Goal: Task Accomplishment & Management: Manage account settings

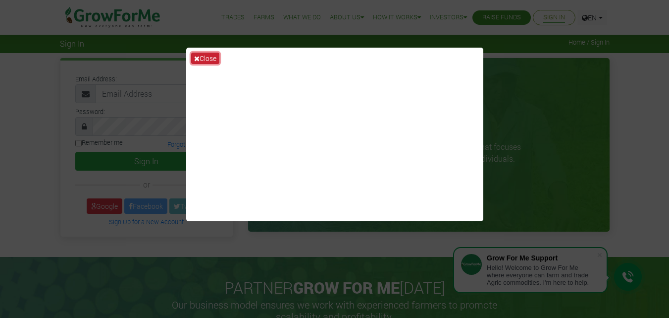
click at [213, 57] on button "Close" at bounding box center [205, 58] width 28 height 11
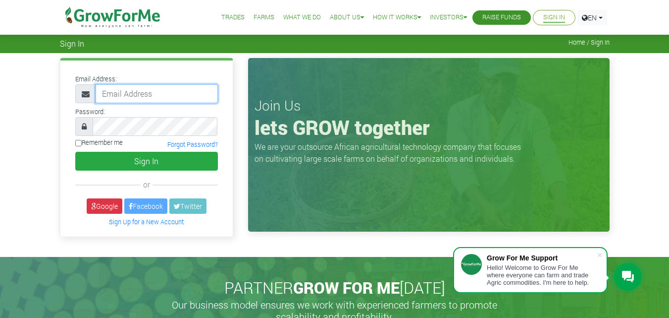
click at [163, 93] on input "email" at bounding box center [157, 93] width 122 height 19
type input "2332521594@growforme.com"
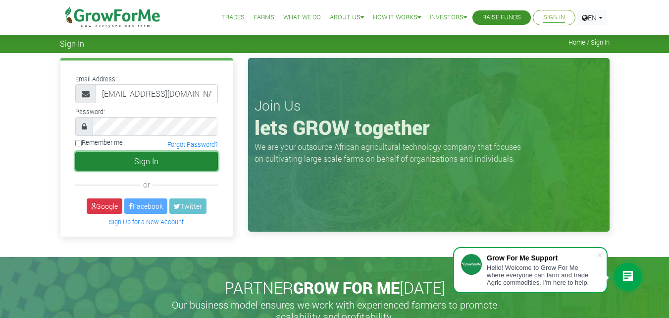
click at [146, 160] on button "Sign In" at bounding box center [146, 161] width 143 height 19
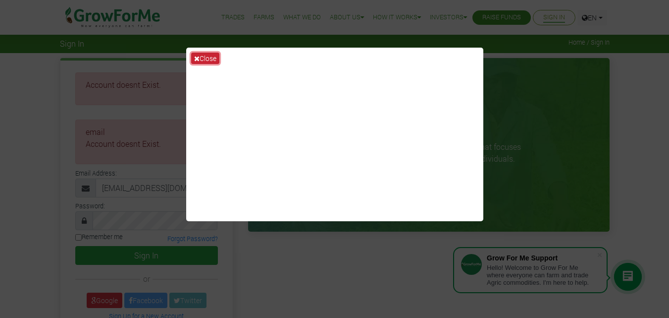
click at [199, 57] on icon at bounding box center [196, 58] width 5 height 7
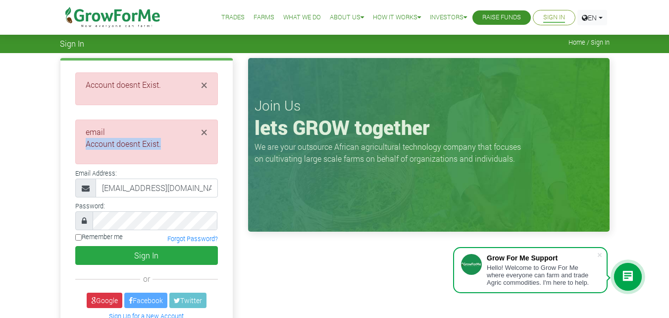
drag, startPoint x: 228, startPoint y: 164, endPoint x: 214, endPoint y: 120, distance: 46.4
click at [214, 120] on div "× Account doesnt Exist. × email Account doesnt Exist. Email Address:" at bounding box center [146, 195] width 172 height 270
click at [202, 85] on span "×" at bounding box center [204, 85] width 6 height 16
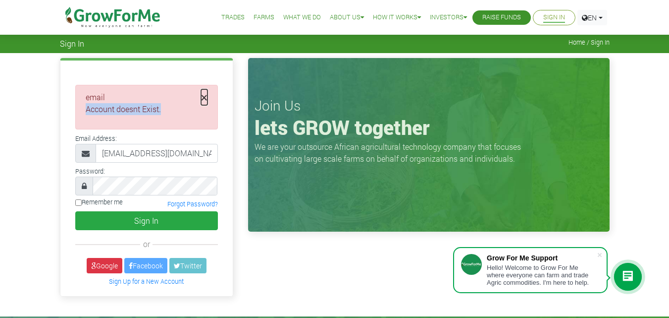
click at [205, 98] on span "×" at bounding box center [204, 97] width 6 height 16
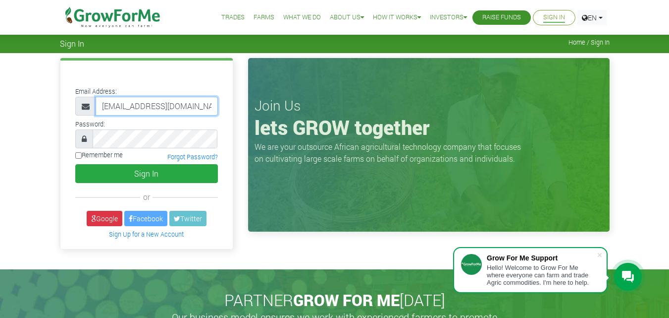
drag, startPoint x: 123, startPoint y: 113, endPoint x: 126, endPoint y: 117, distance: 5.6
click at [126, 117] on div "Email Address: 2332521594@growforme.com" at bounding box center [146, 154] width 172 height 188
click at [135, 124] on div "Password:" at bounding box center [147, 132] width 158 height 31
click at [118, 106] on input "2332521594@growforme.com" at bounding box center [157, 106] width 122 height 19
click at [132, 105] on input "2335521594@growforme.com" at bounding box center [157, 106] width 122 height 19
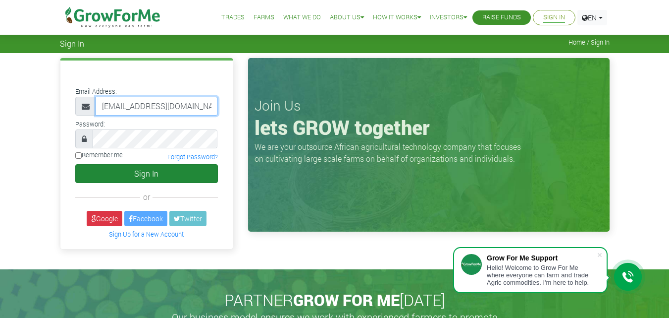
type input "[EMAIL_ADDRESS][DOMAIN_NAME]"
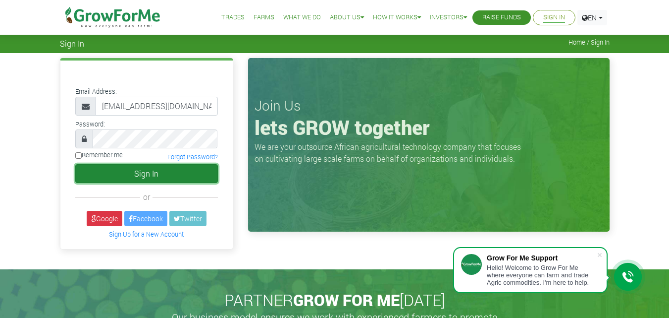
click at [159, 172] on button "Sign In" at bounding box center [146, 173] width 143 height 19
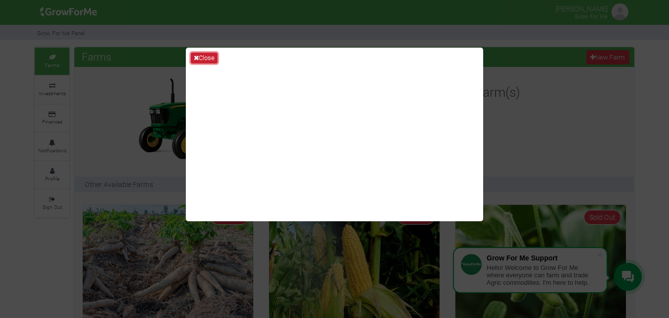
click at [205, 58] on button "Close" at bounding box center [204, 58] width 27 height 11
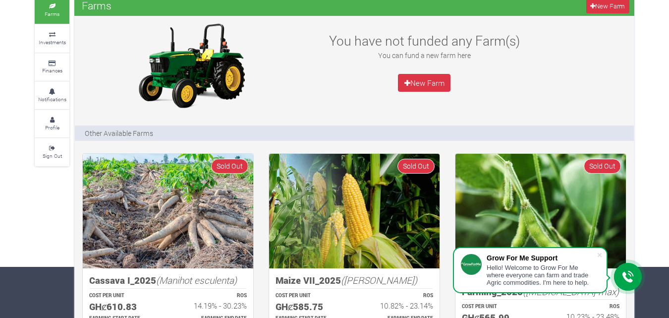
scroll to position [30, 0]
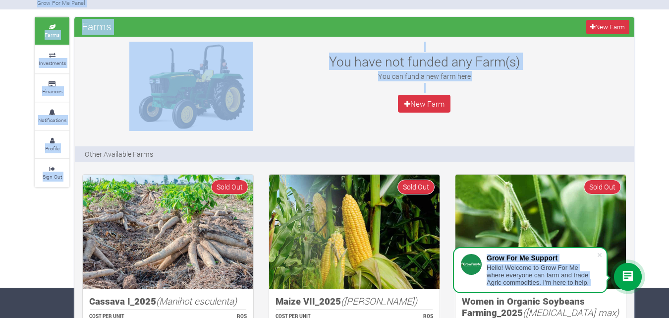
drag, startPoint x: 668, startPoint y: 104, endPoint x: 674, endPoint y: 96, distance: 9.9
click at [668, 96] on html "Grow For Me Support Hello! Welcome to Grow For Me where everyone can farm and t…" at bounding box center [334, 129] width 669 height 318
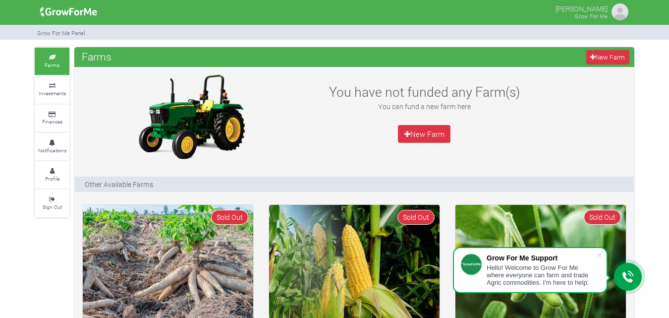
click at [613, 9] on img at bounding box center [620, 12] width 20 height 20
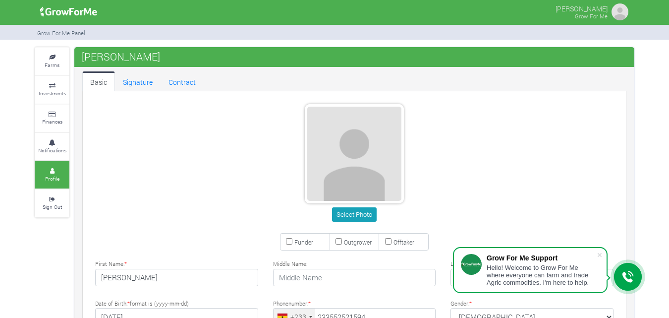
type input "55 252 1594"
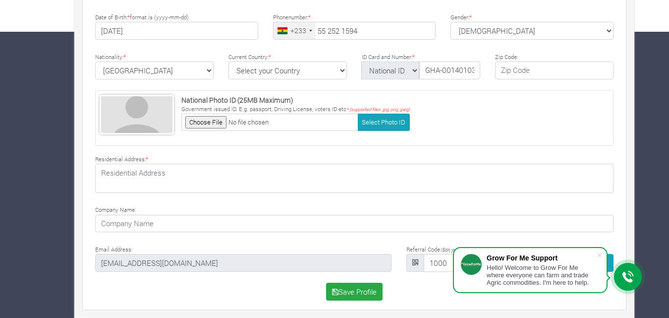
scroll to position [290, 0]
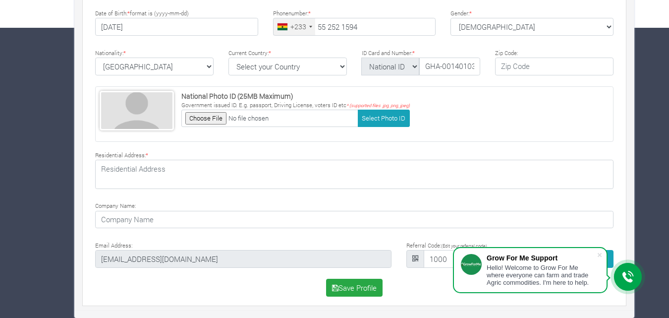
click at [593, 258] on div "Grow For Me Support" at bounding box center [542, 258] width 110 height 8
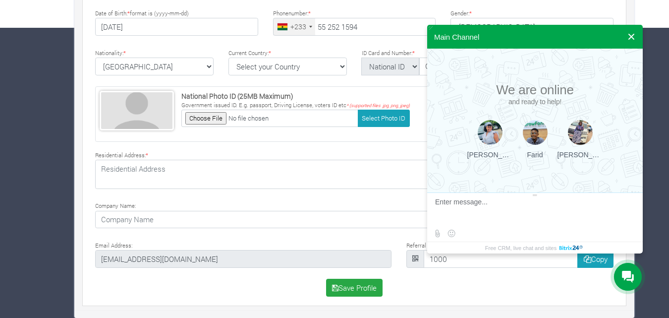
click at [629, 35] on button at bounding box center [631, 37] width 18 height 24
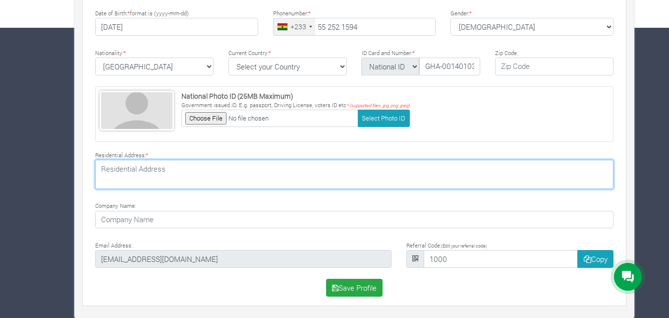
click at [196, 175] on textarea at bounding box center [354, 174] width 518 height 29
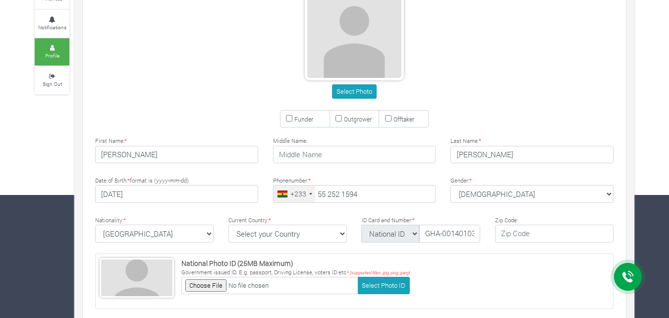
scroll to position [118, 0]
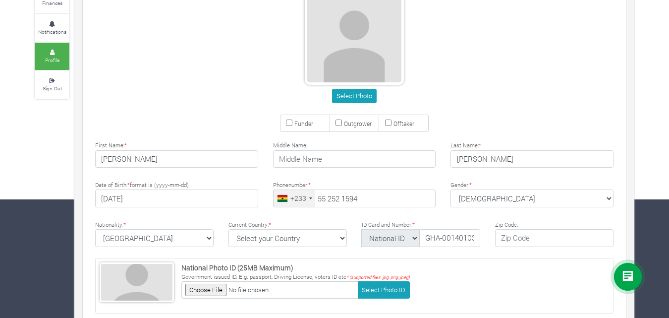
type textarea "[STREET_ADDRESS]"
click at [660, 97] on div "Farms Investments Finances Notifications Profile Sign Out [PERSON_NAME]" at bounding box center [334, 209] width 669 height 560
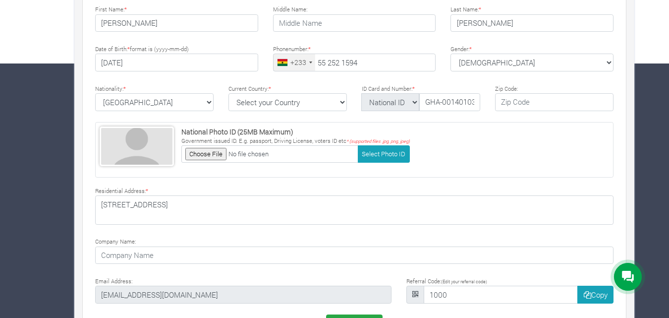
scroll to position [290, 0]
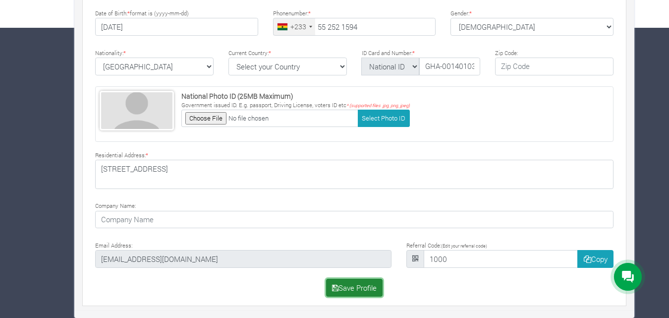
click at [360, 287] on button "Save Profile" at bounding box center [354, 287] width 57 height 18
click at [618, 102] on div "National Photo ID (25MB Maximum) Government issued ID. [PERSON_NAME], Driving L…" at bounding box center [354, 113] width 533 height 55
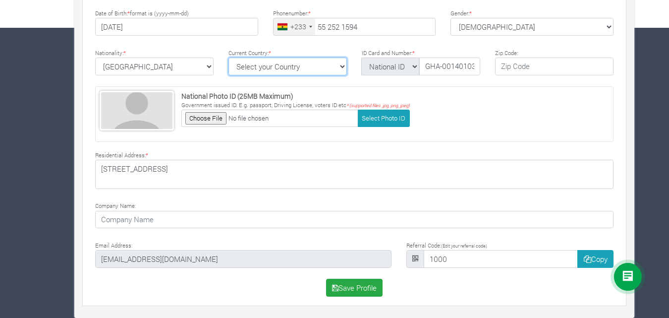
click at [341, 67] on select "Select your Country [GEOGRAPHIC_DATA] [GEOGRAPHIC_DATA] [GEOGRAPHIC_DATA] [US_S…" at bounding box center [287, 66] width 118 height 18
select select "[GEOGRAPHIC_DATA]"
click at [228, 57] on select "Select your Country [GEOGRAPHIC_DATA] [GEOGRAPHIC_DATA] [GEOGRAPHIC_DATA] [US_S…" at bounding box center [287, 66] width 118 height 18
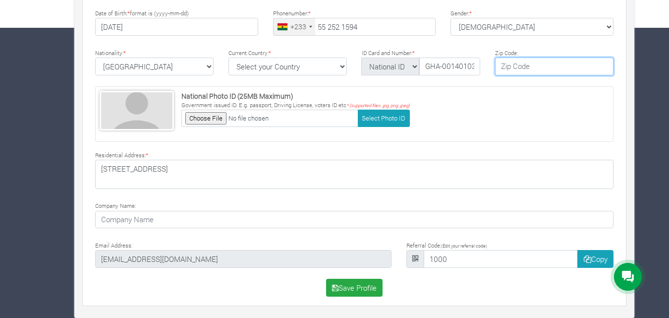
click at [536, 67] on input "text" at bounding box center [554, 66] width 118 height 18
click at [526, 65] on input "text" at bounding box center [554, 66] width 118 height 18
paste input "GB-01014485"
type input "GB-01014485"
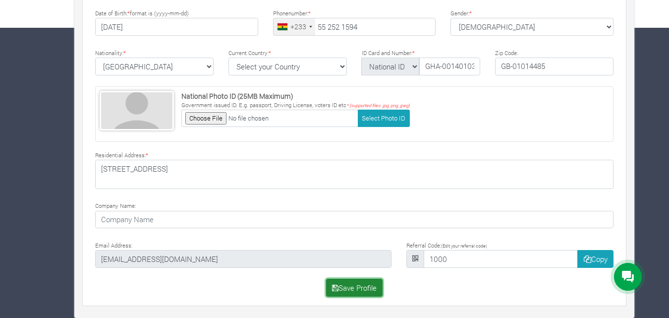
click at [371, 288] on button "Save Profile" at bounding box center [354, 287] width 57 height 18
click at [454, 126] on div "National Photo ID (25MB Maximum) Government issued ID. [PERSON_NAME], Driving L…" at bounding box center [354, 113] width 518 height 55
click at [355, 288] on button "Save Profile" at bounding box center [354, 287] width 57 height 18
